Goal: Task Accomplishment & Management: Manage account settings

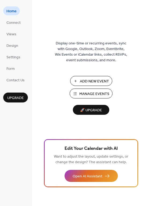
click at [86, 93] on span "Manage Events" at bounding box center [94, 94] width 30 height 6
click at [87, 94] on span "Manage Events" at bounding box center [94, 94] width 30 height 6
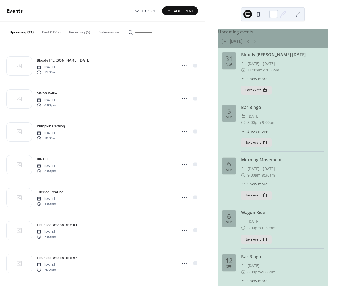
click at [75, 32] on button "Recurring (5)" at bounding box center [79, 31] width 29 height 19
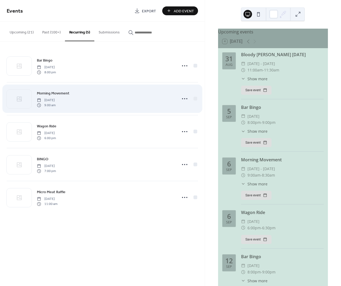
click at [122, 97] on div "Morning Movement Saturday, April 26, 2025 9:00 am" at bounding box center [105, 98] width 137 height 17
click at [56, 98] on span "Saturday, April 26, 2025" at bounding box center [46, 100] width 19 height 5
click at [182, 98] on icon at bounding box center [185, 98] width 9 height 9
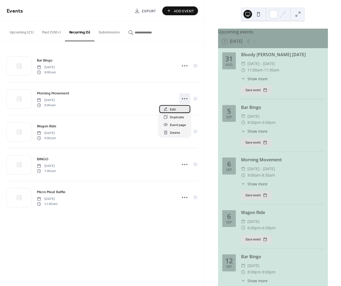
click at [175, 110] on span "Edit" at bounding box center [173, 110] width 6 height 6
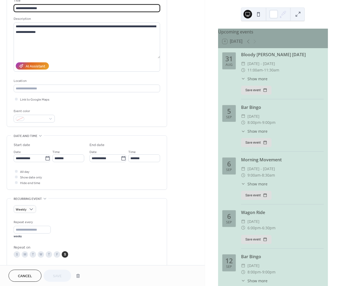
scroll to position [155, 0]
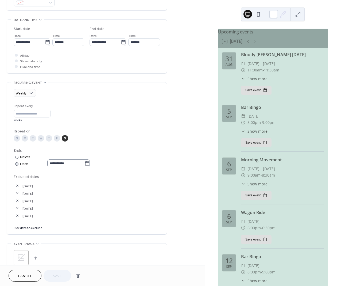
click at [90, 164] on icon at bounding box center [87, 163] width 5 height 5
click at [85, 164] on input "**********" at bounding box center [65, 163] width 37 height 8
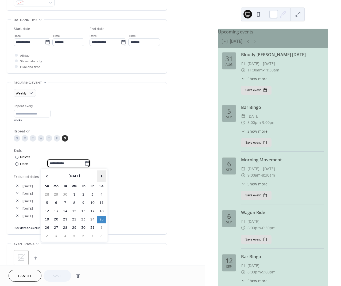
click at [102, 177] on span "›" at bounding box center [102, 176] width 8 height 11
click at [46, 175] on span "‹" at bounding box center [47, 176] width 8 height 11
click at [90, 164] on icon at bounding box center [87, 163] width 5 height 5
click at [85, 164] on input "**********" at bounding box center [65, 163] width 37 height 8
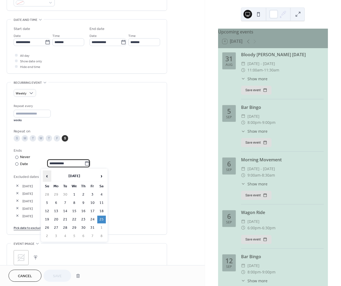
click at [49, 175] on span "‹" at bounding box center [47, 176] width 8 height 11
click at [93, 192] on td "5" at bounding box center [92, 195] width 9 height 8
type input "**********"
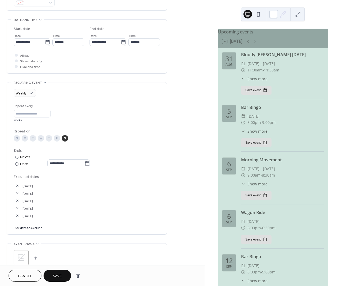
click at [58, 275] on span "Save" at bounding box center [57, 276] width 9 height 6
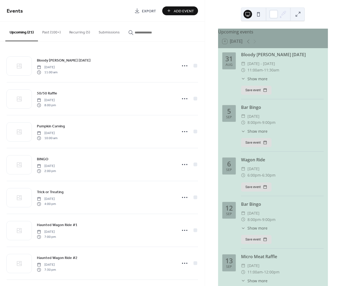
click at [45, 33] on button "Past (100+)" at bounding box center [51, 31] width 27 height 19
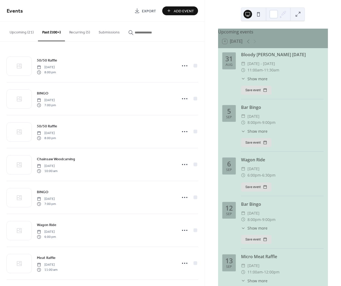
click at [129, 33] on icon "button" at bounding box center [130, 32] width 5 height 5
click at [135, 33] on input "button" at bounding box center [151, 33] width 32 height 6
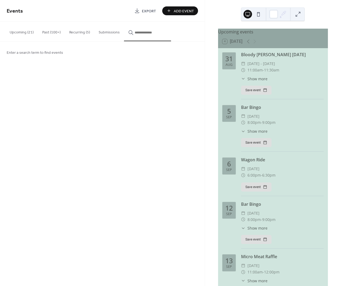
click at [66, 52] on div "Enter a search term to find events" at bounding box center [102, 52] width 205 height 22
click at [131, 32] on icon "button" at bounding box center [130, 32] width 5 height 5
click at [135, 32] on input "button" at bounding box center [151, 33] width 32 height 6
click at [53, 52] on span "Enter a search term to find events" at bounding box center [35, 53] width 56 height 6
click at [59, 52] on span "Enter a search term to find events" at bounding box center [35, 53] width 56 height 6
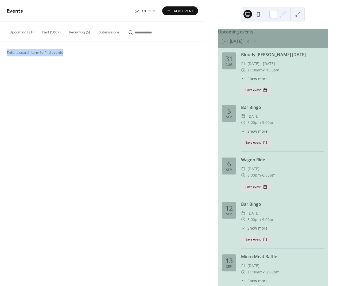
drag, startPoint x: 62, startPoint y: 52, endPoint x: 2, endPoint y: 55, distance: 59.5
click at [5, 55] on div "Enter a search term to find events" at bounding box center [102, 52] width 205 height 22
click at [123, 51] on div "Enter a search term to find events" at bounding box center [102, 52] width 205 height 22
click at [23, 31] on button "Upcoming (21)" at bounding box center [21, 31] width 33 height 19
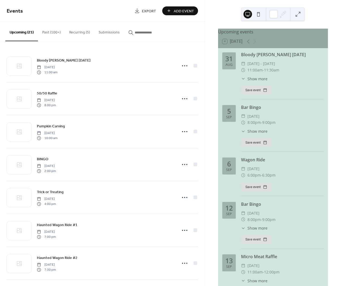
click at [48, 32] on button "Past (100+)" at bounding box center [51, 31] width 27 height 19
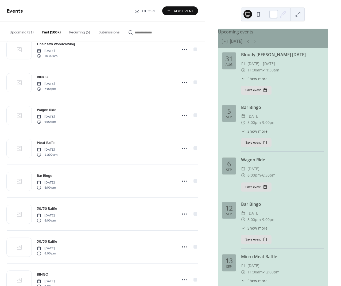
scroll to position [100, 0]
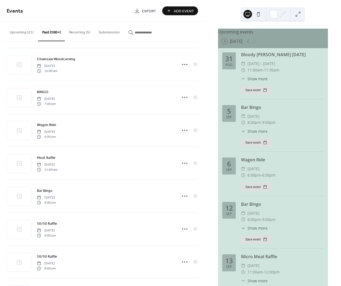
click at [79, 33] on button "Recurring (5)" at bounding box center [79, 31] width 29 height 19
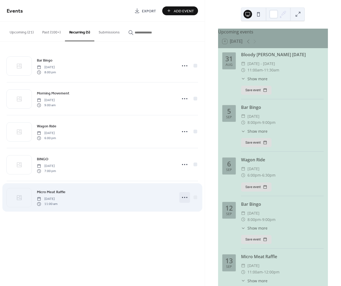
click at [184, 198] on icon at bounding box center [185, 197] width 9 height 9
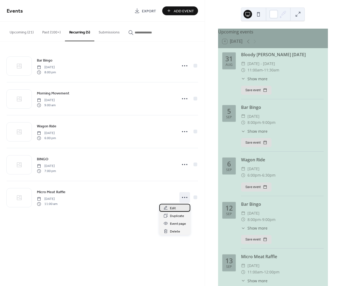
click at [174, 208] on span "Edit" at bounding box center [173, 208] width 6 height 6
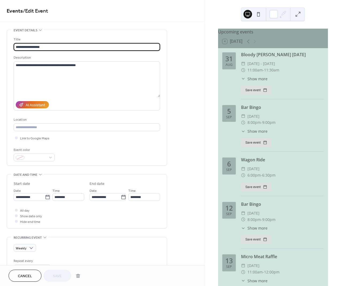
type input "**********"
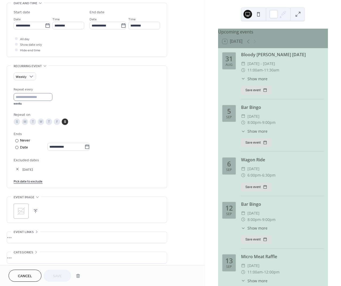
scroll to position [184, 0]
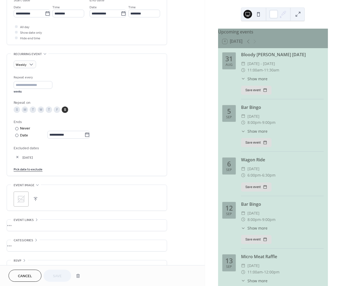
click at [18, 156] on button "button" at bounding box center [17, 156] width 7 height 7
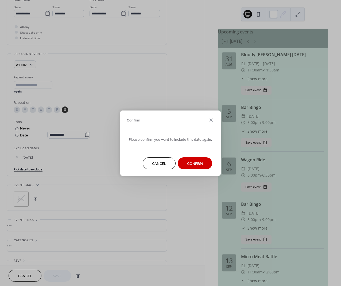
click at [156, 164] on span "Cancel" at bounding box center [159, 164] width 14 height 6
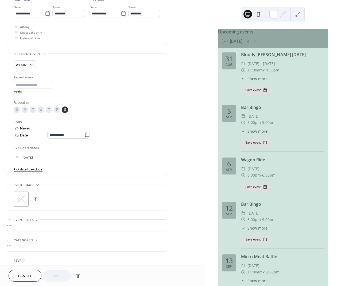
drag, startPoint x: 39, startPoint y: 155, endPoint x: 40, endPoint y: 158, distance: 3.5
click at [39, 155] on span "06-Sep-2025" at bounding box center [91, 158] width 138 height 6
drag, startPoint x: 43, startPoint y: 158, endPoint x: 11, endPoint y: 156, distance: 32.1
click at [11, 156] on div "**********" at bounding box center [87, 115] width 160 height 122
click at [32, 168] on link "Pick date to exclude" at bounding box center [28, 169] width 29 height 6
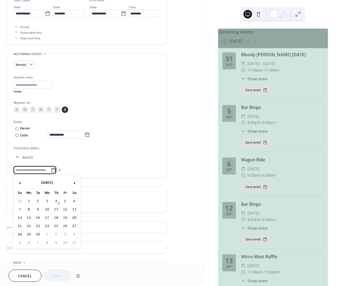
click at [98, 155] on span "06-Sep-2025" at bounding box center [91, 158] width 138 height 6
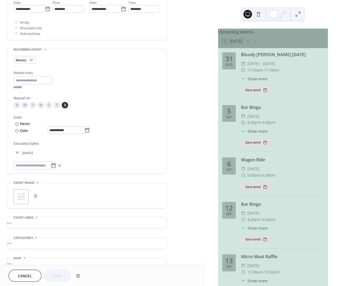
scroll to position [198, 0]
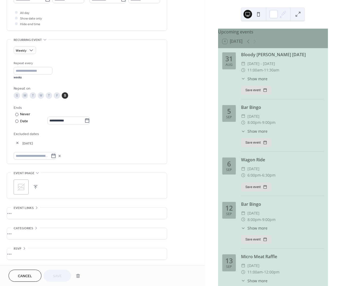
click at [19, 143] on button "button" at bounding box center [17, 142] width 7 height 7
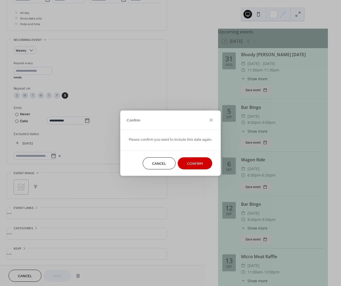
click at [202, 165] on button "Confirm" at bounding box center [195, 163] width 35 height 12
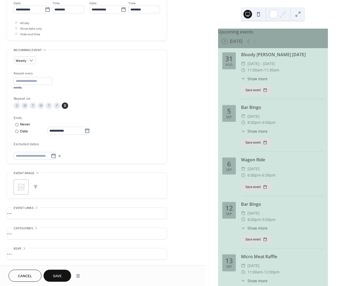
scroll to position [0, 0]
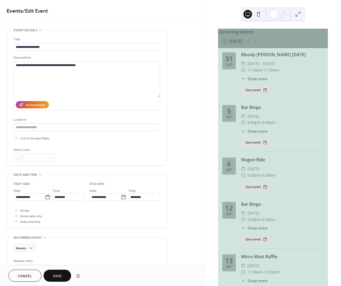
click at [55, 277] on span "Save" at bounding box center [57, 276] width 9 height 6
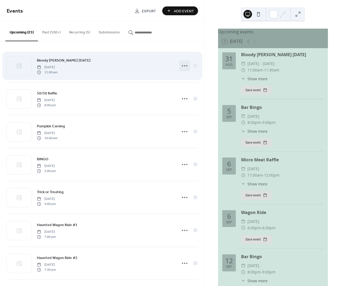
click at [185, 65] on icon at bounding box center [185, 66] width 9 height 9
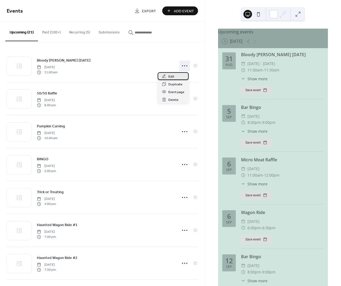
click at [175, 75] on div "Edit" at bounding box center [173, 76] width 31 height 8
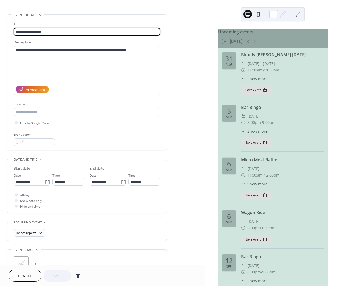
scroll to position [22, 0]
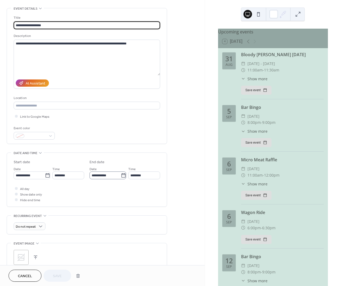
click at [124, 176] on icon at bounding box center [123, 175] width 4 height 4
click at [121, 176] on input "**********" at bounding box center [105, 175] width 31 height 8
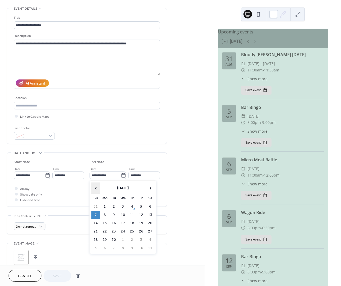
click at [96, 188] on span "‹" at bounding box center [96, 188] width 8 height 11
click at [97, 247] on td "31" at bounding box center [95, 248] width 9 height 8
type input "**********"
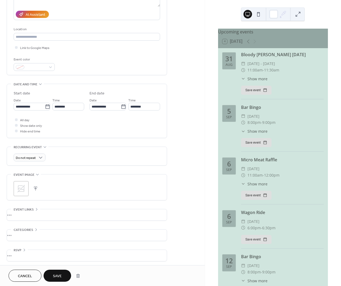
scroll to position [92, 0]
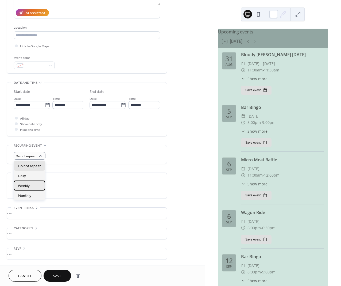
click at [26, 185] on span "Weekly" at bounding box center [24, 186] width 12 height 6
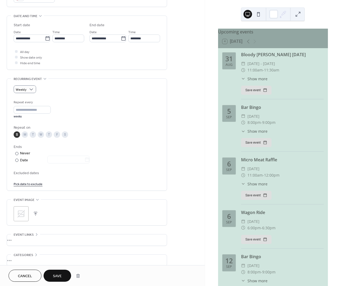
scroll to position [168, 0]
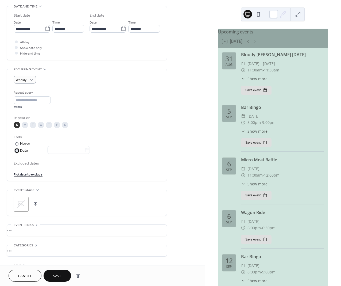
click at [18, 150] on div at bounding box center [16, 150] width 3 height 3
click at [90, 151] on icon at bounding box center [87, 149] width 5 height 5
click at [85, 151] on input "text" at bounding box center [65, 150] width 37 height 8
click at [103, 162] on span "›" at bounding box center [102, 162] width 8 height 11
click at [47, 213] on td "26" at bounding box center [47, 215] width 9 height 8
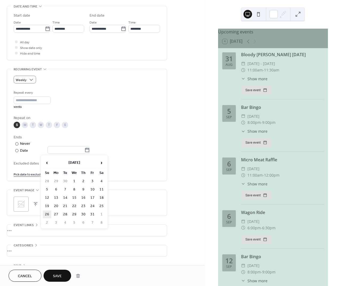
type input "**********"
click at [56, 274] on span "Save" at bounding box center [57, 276] width 9 height 6
